Goal: Complete application form

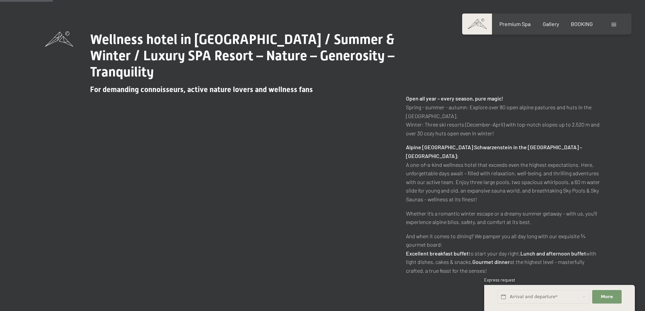
scroll to position [339, 0]
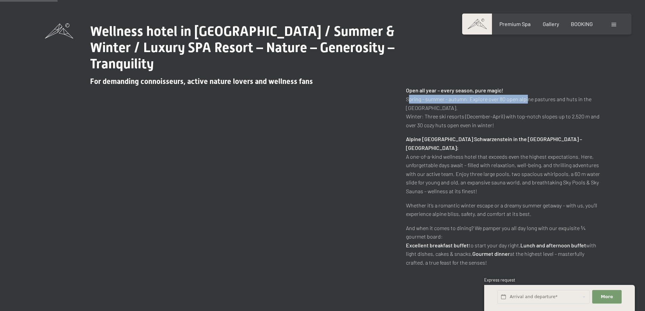
drag, startPoint x: 406, startPoint y: 103, endPoint x: 526, endPoint y: 99, distance: 119.6
click at [526, 99] on p "Open all year – every season, pure magic! Spring - summer - autumn: Explore ove…" at bounding box center [503, 107] width 194 height 43
click at [494, 105] on p "Open all year – every season, pure magic! Spring - summer - autumn: Explore ove…" at bounding box center [503, 107] width 194 height 43
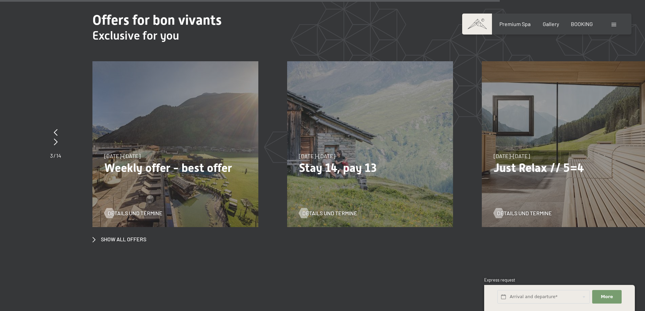
scroll to position [2642, 0]
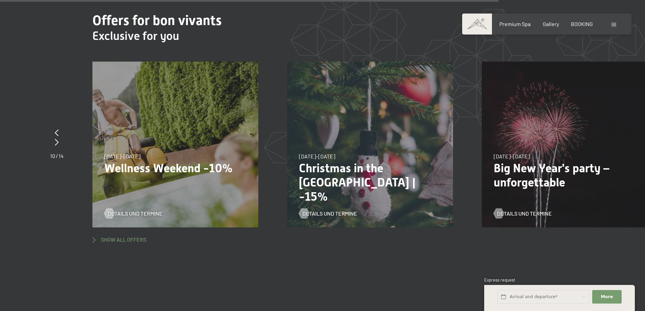
click at [101, 236] on span "Show all offers" at bounding box center [123, 239] width 45 height 7
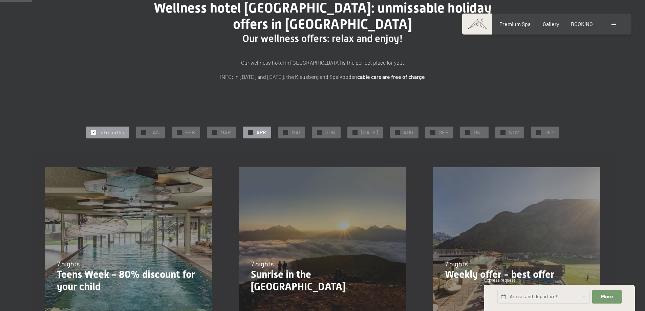
click at [252, 132] on span "✓" at bounding box center [250, 132] width 3 height 5
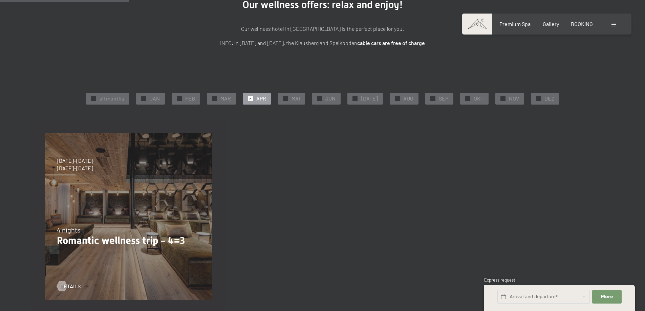
scroll to position [136, 0]
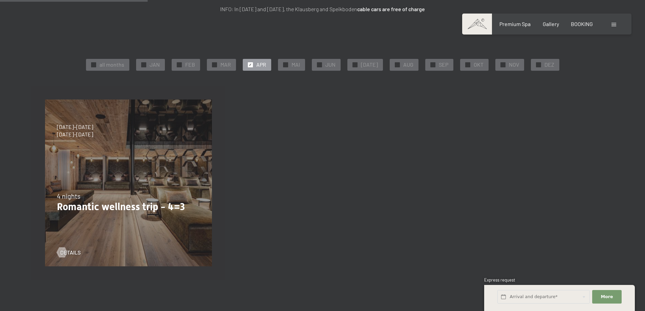
click at [105, 173] on div "09/11–05/12/2025 08/12–19/12/2025 11/01–23/01/2026 08/03–27/03/2026 29/03–02/04…" at bounding box center [129, 183] width 194 height 194
click at [65, 252] on link "details" at bounding box center [69, 252] width 24 height 7
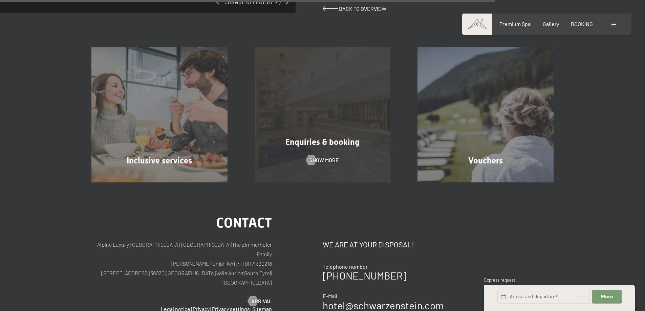
scroll to position [610, 0]
click at [353, 150] on div "Enquiries & booking Show more" at bounding box center [322, 114] width 163 height 136
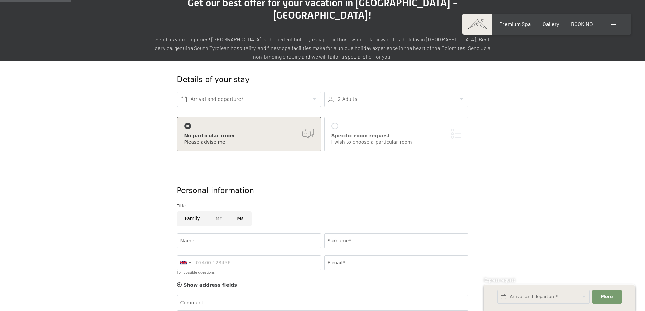
scroll to position [68, 0]
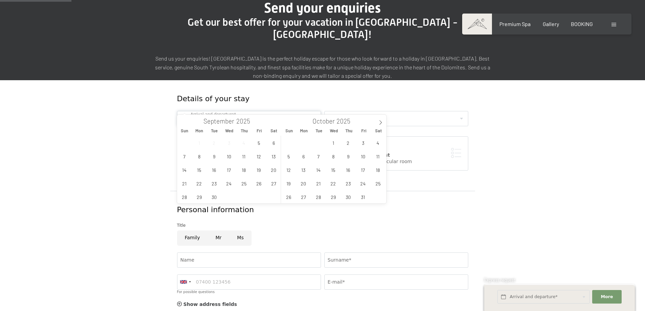
click at [258, 111] on input "text" at bounding box center [249, 118] width 144 height 15
click at [378, 120] on span at bounding box center [381, 121] width 12 height 12
type input "2026"
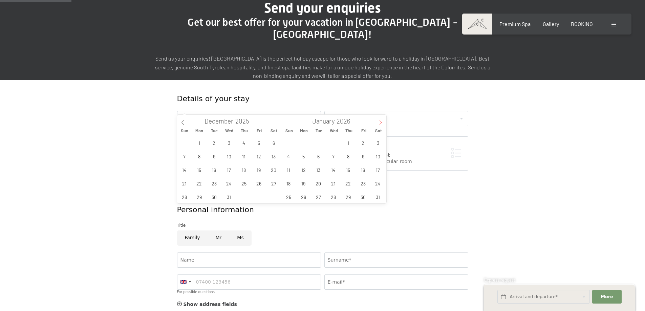
click at [378, 120] on span at bounding box center [381, 121] width 12 height 12
type input "2026"
click at [378, 120] on span at bounding box center [381, 121] width 12 height 12
click at [319, 170] on span "14" at bounding box center [318, 169] width 13 height 13
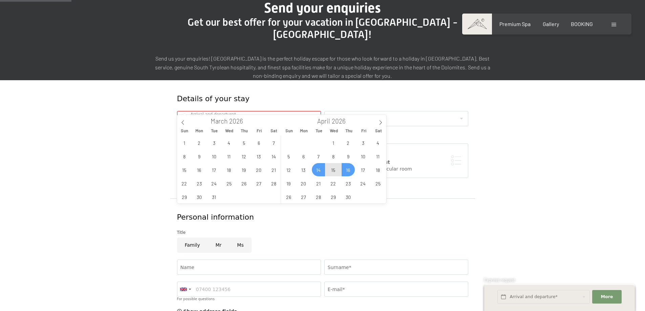
click at [344, 173] on span "16" at bounding box center [348, 169] width 13 height 13
type input "Tue. 14/04/2026 - Thu. 16/04/2026"
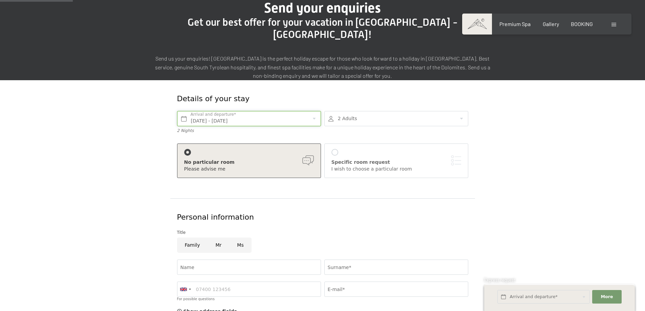
scroll to position [102, 0]
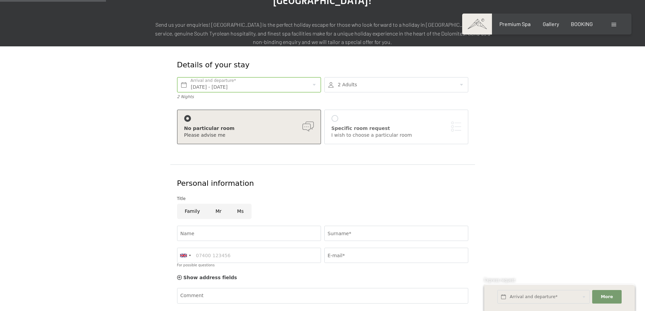
click at [216, 204] on input "Mr" at bounding box center [219, 211] width 22 height 15
radio input "true"
click at [236, 204] on input "Ms" at bounding box center [240, 211] width 22 height 15
radio input "true"
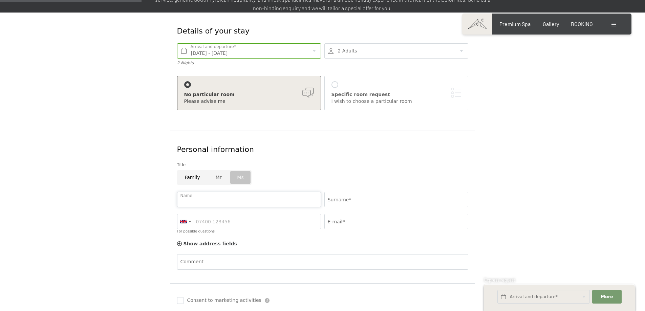
click at [222, 192] on input "Name" at bounding box center [249, 199] width 144 height 15
type input "Yoo"
type input "Lee"
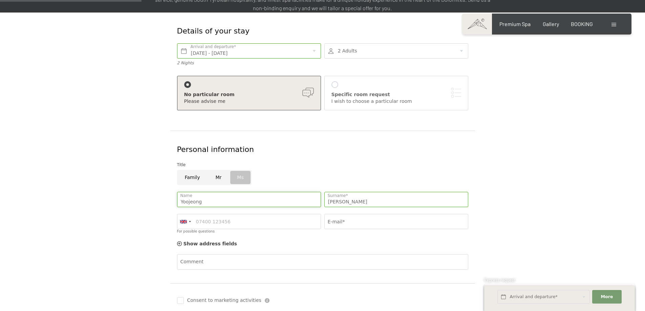
type input "Yoojeong"
click at [199, 214] on input "For possible questions" at bounding box center [249, 221] width 144 height 15
click at [178, 214] on div at bounding box center [186, 221] width 16 height 15
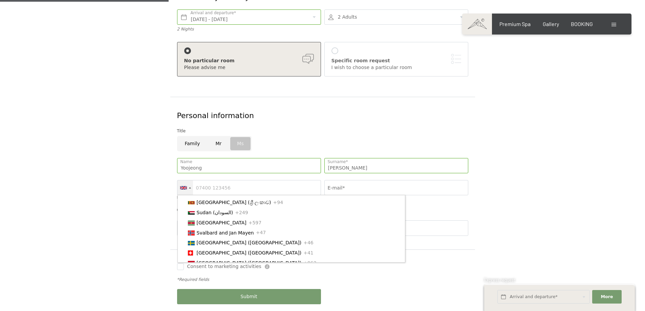
scroll to position [1970, 0]
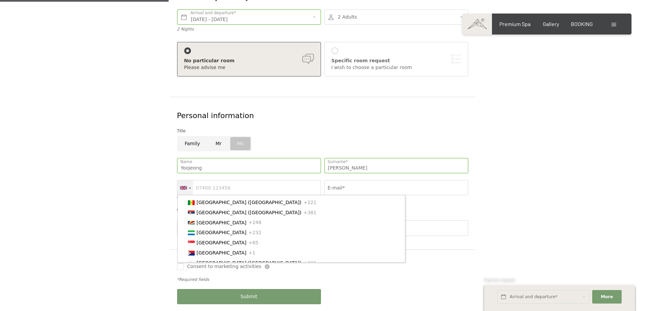
click at [324, 158] on li "Saint Vincent and the Grenadines +1" at bounding box center [295, 152] width 221 height 10
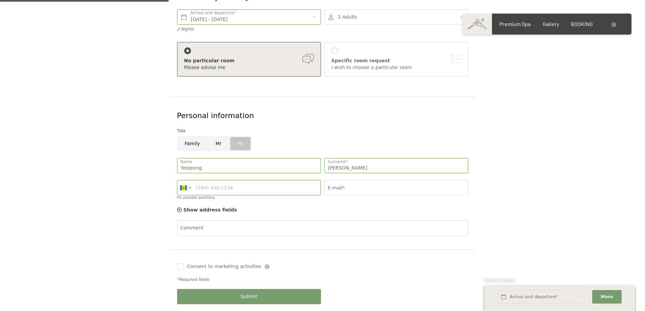
click at [279, 177] on span "Consent to marketing activities*" at bounding box center [296, 175] width 77 height 7
click at [254, 177] on input "Consent to marketing activities*" at bounding box center [251, 175] width 7 height 7
checkbox input "false"
click at [186, 186] on div at bounding box center [183, 188] width 7 height 5
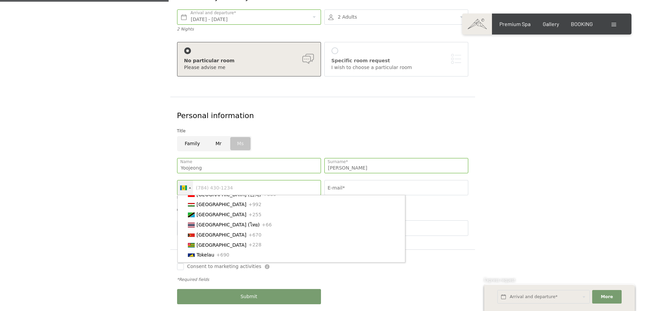
scroll to position [2173, 0]
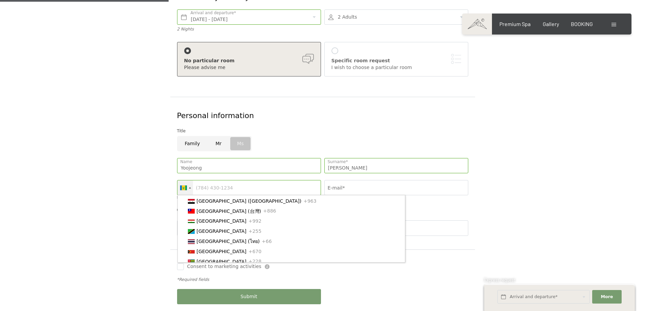
click at [227, 116] on li "South Korea (대한민국) +82" at bounding box center [295, 111] width 221 height 10
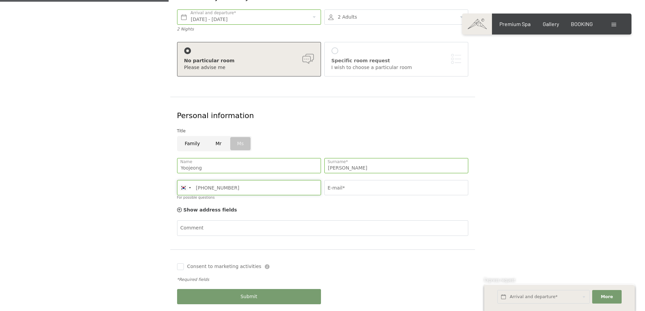
type input "010-9392-9709"
type input "yoojlee79@gmail.com"
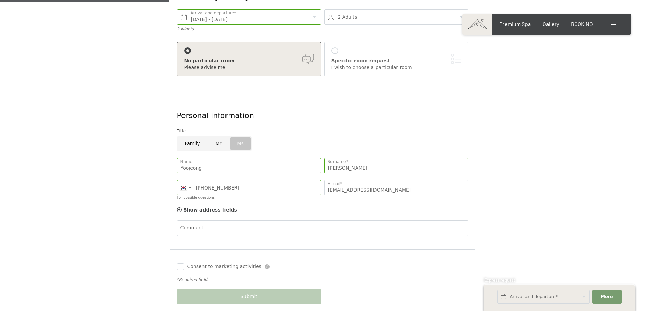
click at [218, 204] on div "Show address fields Hide address fields" at bounding box center [322, 211] width 295 height 14
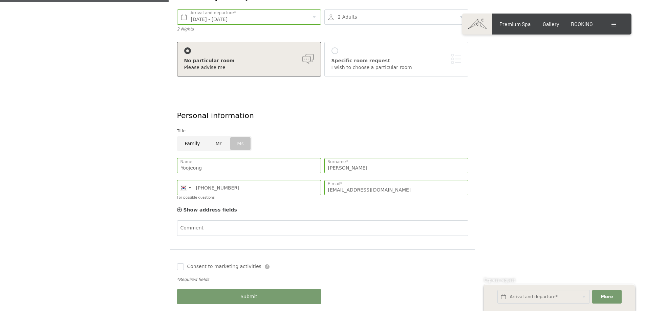
click at [141, 203] on form "Details of your stay Tue. 14/04/2026 - Thu. 16/04/2026 Arrival and departure* 2…" at bounding box center [322, 149] width 462 height 340
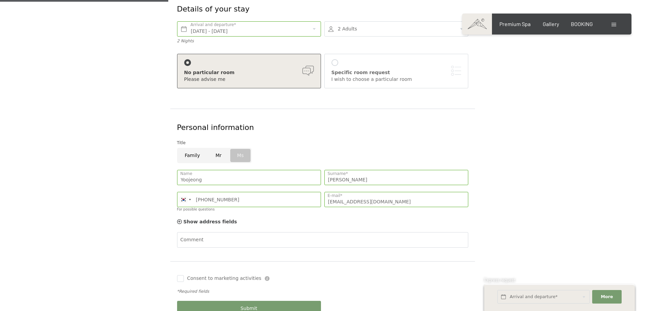
scroll to position [169, 0]
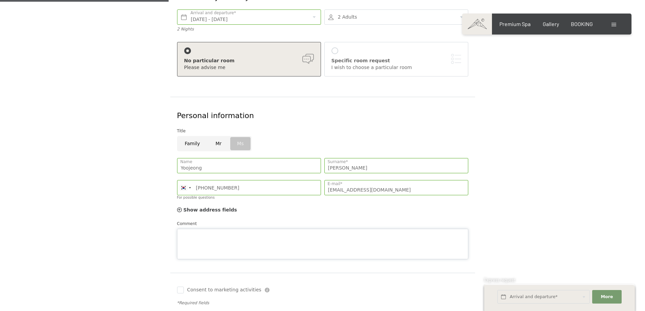
click at [207, 221] on div "Comment" at bounding box center [322, 240] width 291 height 39
click at [284, 229] on textarea "Comment" at bounding box center [322, 244] width 291 height 30
paste textarea "We are looking forward to visiting your resort for our honeymoon. Could you kin…"
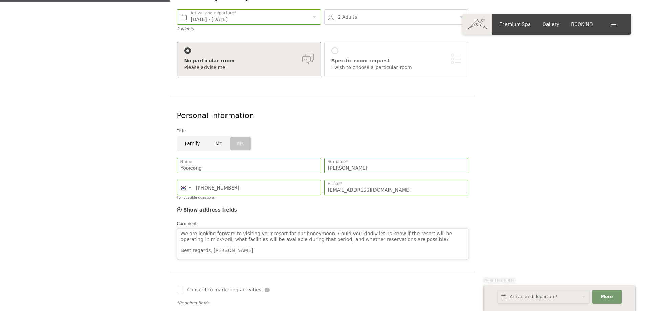
scroll to position [203, 0]
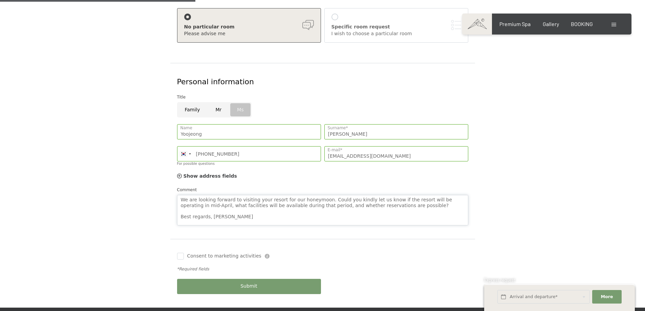
type textarea "We are looking forward to visiting your resort for our honeymoon. Could you kin…"
click at [224, 276] on div "Submit" at bounding box center [248, 287] width 147 height 22
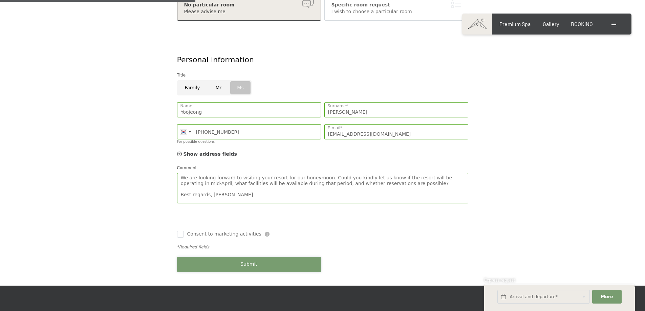
scroll to position [237, 0]
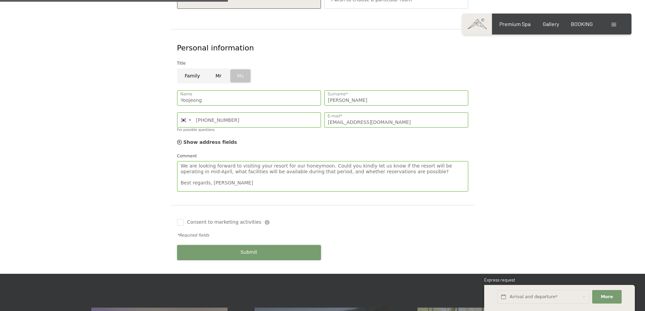
click at [249, 249] on span "Submit" at bounding box center [249, 252] width 17 height 7
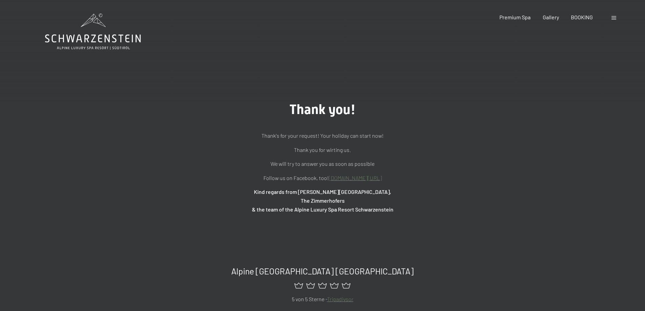
click at [368, 182] on p "Follow us on Facebook, too! [DOMAIN_NAME][URL]" at bounding box center [322, 178] width 339 height 9
click at [373, 175] on link "[DOMAIN_NAME][URL]" at bounding box center [355, 178] width 53 height 6
